Goal: Use online tool/utility: Utilize a website feature to perform a specific function

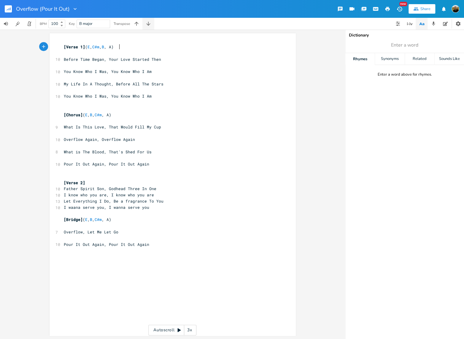
click at [146, 24] on icon "button" at bounding box center [149, 24] width 6 height 6
click at [147, 25] on icon "button" at bounding box center [149, 24] width 6 height 6
click at [138, 24] on icon "button" at bounding box center [137, 24] width 6 height 6
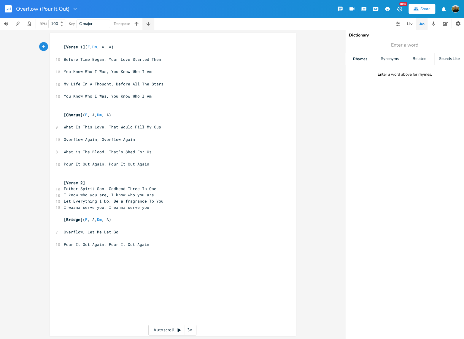
click at [143, 25] on button "button" at bounding box center [149, 24] width 12 height 12
click at [139, 24] on icon "button" at bounding box center [137, 24] width 6 height 6
click at [146, 24] on button "Transpose Song Down" at bounding box center [149, 24] width 12 height 12
click at [146, 24] on button "button" at bounding box center [149, 24] width 12 height 12
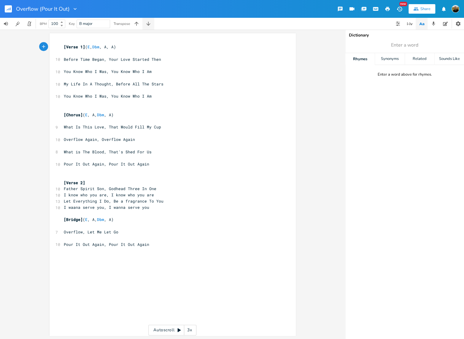
click at [146, 24] on button "button" at bounding box center [149, 24] width 12 height 12
click at [139, 24] on icon "button" at bounding box center [137, 24] width 6 height 6
drag, startPoint x: 109, startPoint y: 47, endPoint x: 115, endPoint y: 52, distance: 8.3
click at [109, 47] on span "[Verse 1] ( E , C#m , A, A)" at bounding box center [90, 46] width 52 height 5
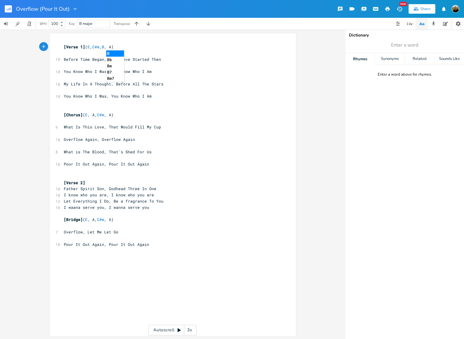
type textarea "B"
click at [109, 53] on li "B" at bounding box center [115, 53] width 18 height 6
click at [116, 49] on pre "[Verse 1] ( E , C#m , B , A)" at bounding box center [170, 47] width 214 height 6
type textarea "A"
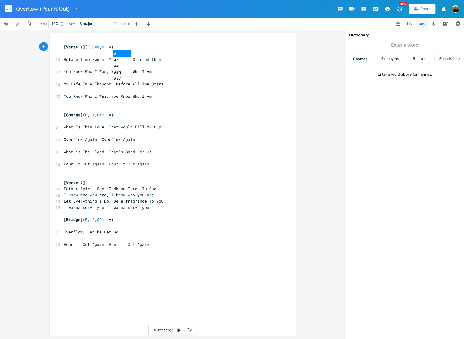
click at [120, 52] on li "A" at bounding box center [122, 53] width 18 height 6
click at [123, 48] on pre "[Verse 1] ( E , C#m , B , A)" at bounding box center [170, 47] width 214 height 6
click at [114, 47] on span "[Verse 1] ( E , C#m , B , A)" at bounding box center [89, 46] width 50 height 5
click at [115, 48] on span "[Verse 1] ( E , C#m , B , A )" at bounding box center [90, 46] width 52 height 5
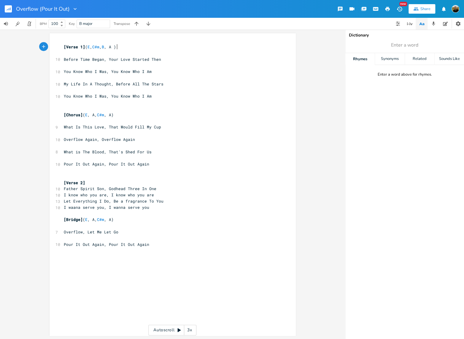
type textarea "A"
click at [115, 48] on span "[Verse 1] ( E , C#m , B , A )" at bounding box center [90, 46] width 52 height 5
type textarea "A"
click at [124, 53] on li "A" at bounding box center [122, 53] width 18 height 6
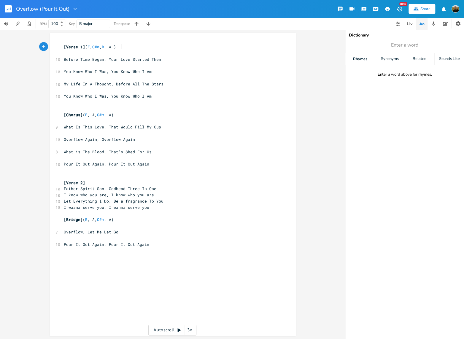
click at [133, 50] on pre "[Verse 1] ( E , C#m , B , A )" at bounding box center [170, 47] width 214 height 6
click at [93, 116] on span "[Chorus] ( E , A, C#m , A)" at bounding box center [89, 114] width 50 height 5
type textarea "B"
click at [100, 122] on li "B" at bounding box center [101, 121] width 18 height 6
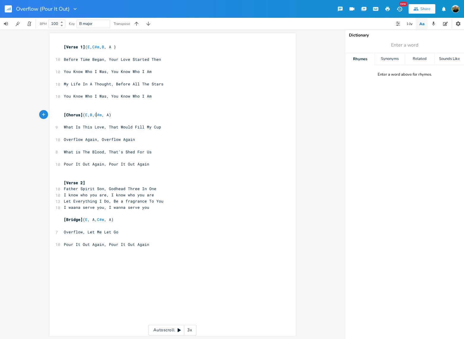
click at [129, 119] on pre "​" at bounding box center [170, 121] width 214 height 6
click at [111, 116] on span "[Chorus] ( E , B , C#m , A)" at bounding box center [88, 114] width 48 height 5
type textarea "A"
